Goal: Transaction & Acquisition: Book appointment/travel/reservation

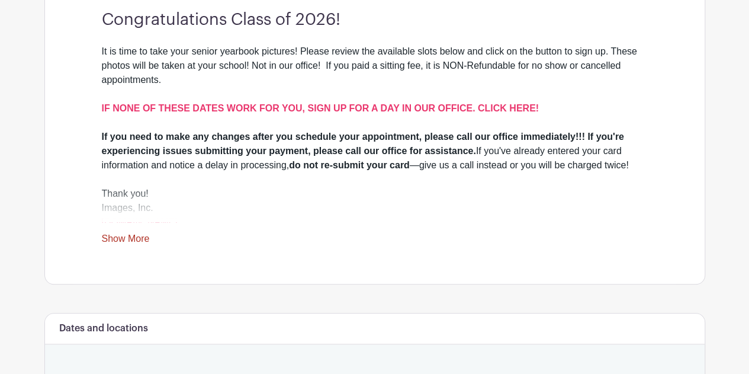
scroll to position [359, 0]
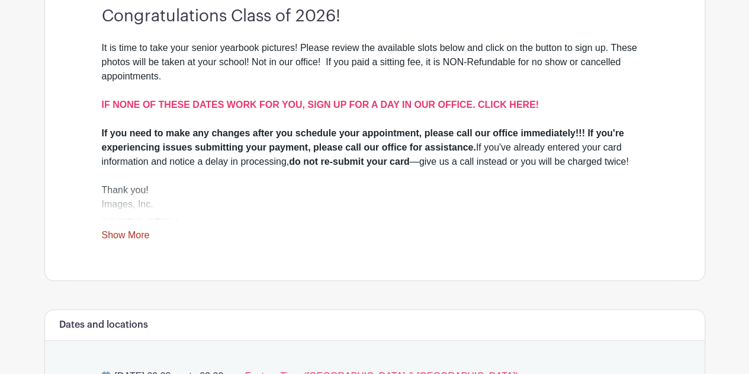
click at [139, 239] on link "Show More" at bounding box center [126, 237] width 48 height 15
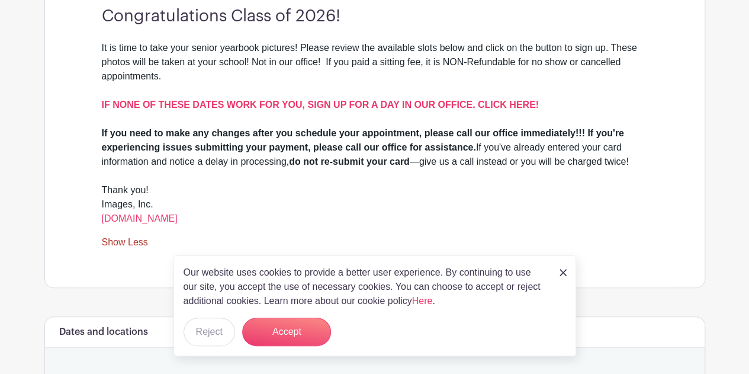
click at [525, 95] on div "It is time to take your senior yearbook pictures! Please review the available s…" at bounding box center [375, 83] width 546 height 85
click at [517, 105] on strong "IF NONE OF THESE DATES WORK FOR YOU, SIGN UP FOR A DAY IN OUR OFFICE. CLICK HER…" at bounding box center [320, 104] width 437 height 10
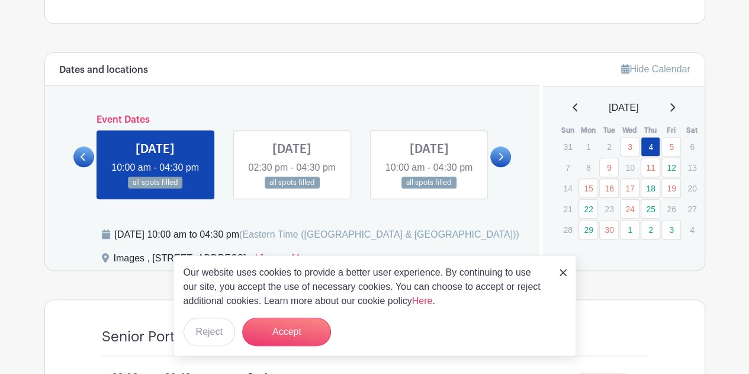
scroll to position [586, 0]
click at [561, 273] on img at bounding box center [562, 272] width 7 height 7
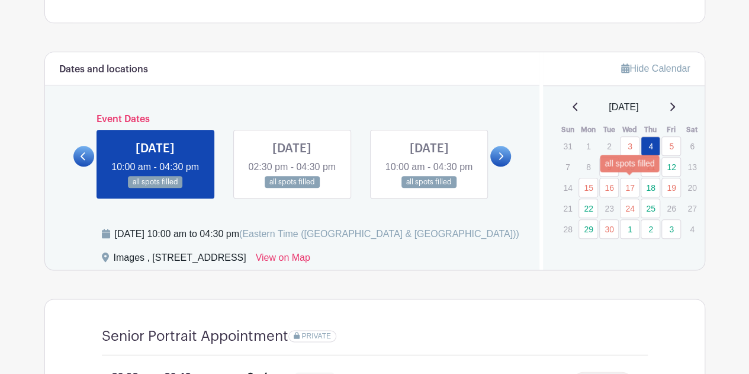
click at [631, 184] on link "17" at bounding box center [630, 188] width 20 height 20
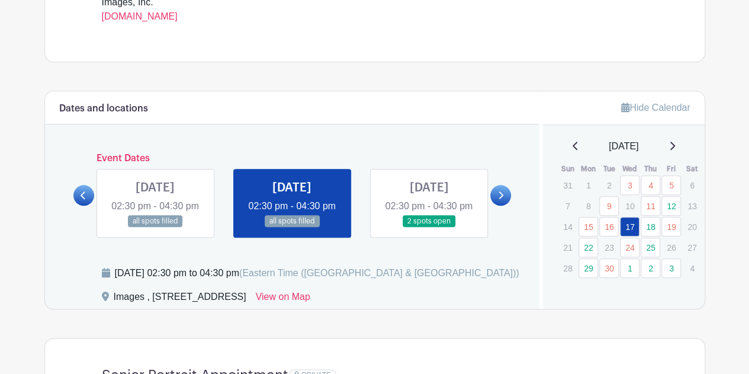
scroll to position [558, 0]
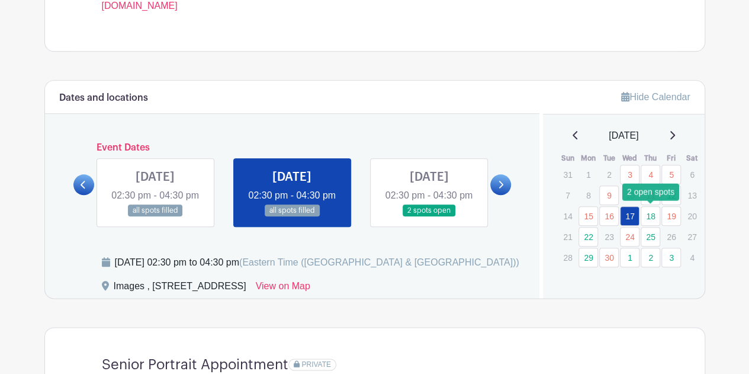
click at [650, 213] on link "18" at bounding box center [650, 216] width 20 height 20
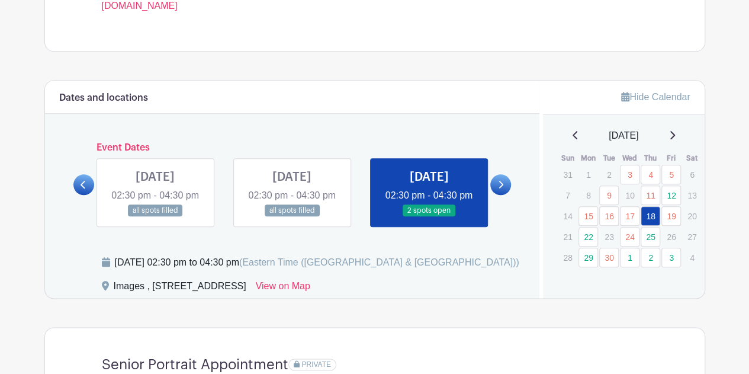
click at [429, 217] on link at bounding box center [429, 217] width 0 height 0
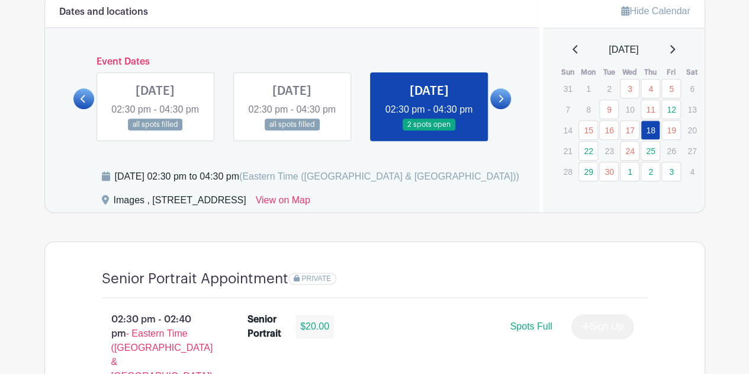
scroll to position [620, 0]
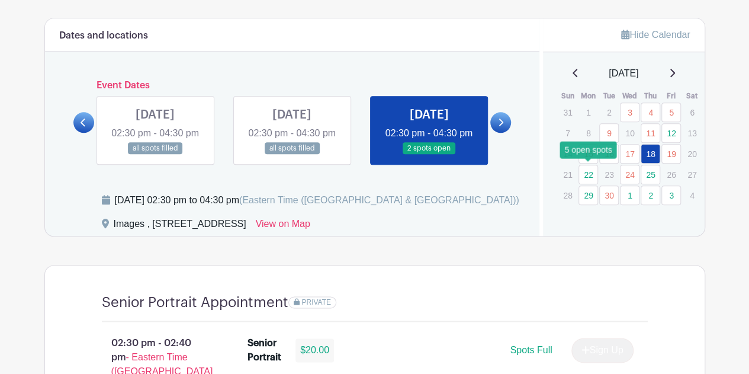
click at [588, 170] on link "22" at bounding box center [588, 175] width 20 height 20
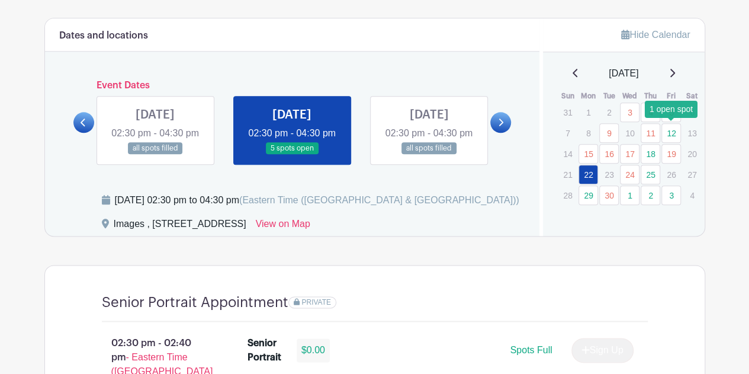
click at [670, 130] on link "12" at bounding box center [671, 133] width 20 height 20
click at [292, 155] on link at bounding box center [292, 155] width 0 height 0
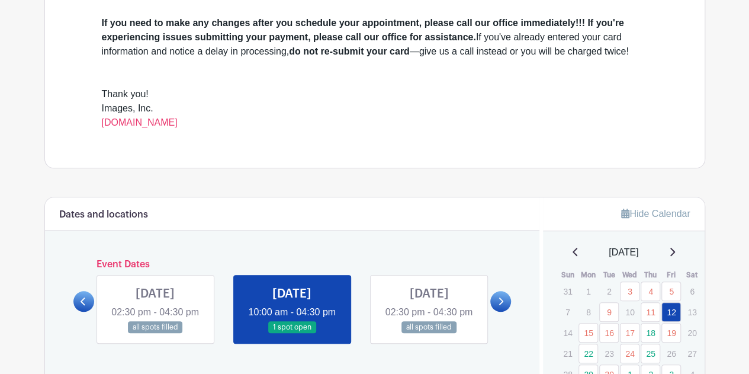
scroll to position [440, 0]
